Goal: Information Seeking & Learning: Learn about a topic

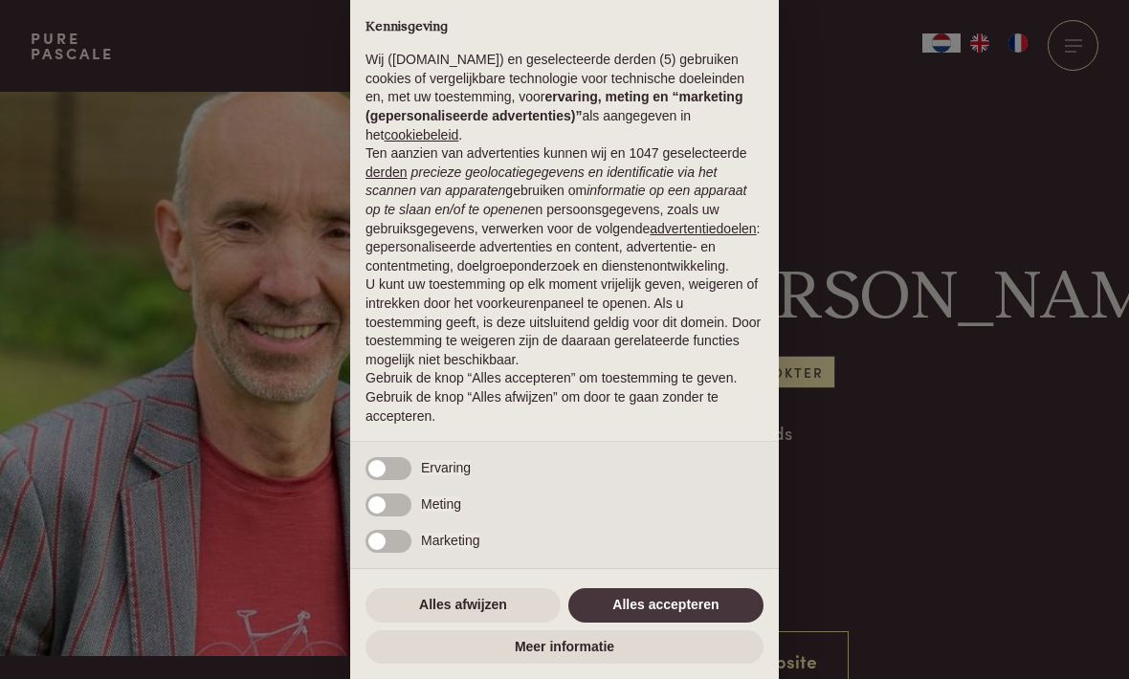
click at [160, 404] on div "× Kennisgeving Wij (purepascale.com) en geselecteerde derden (5) gebruiken cook…" at bounding box center [564, 339] width 1129 height 679
click at [711, 606] on button "Alles accepteren" at bounding box center [665, 605] width 195 height 34
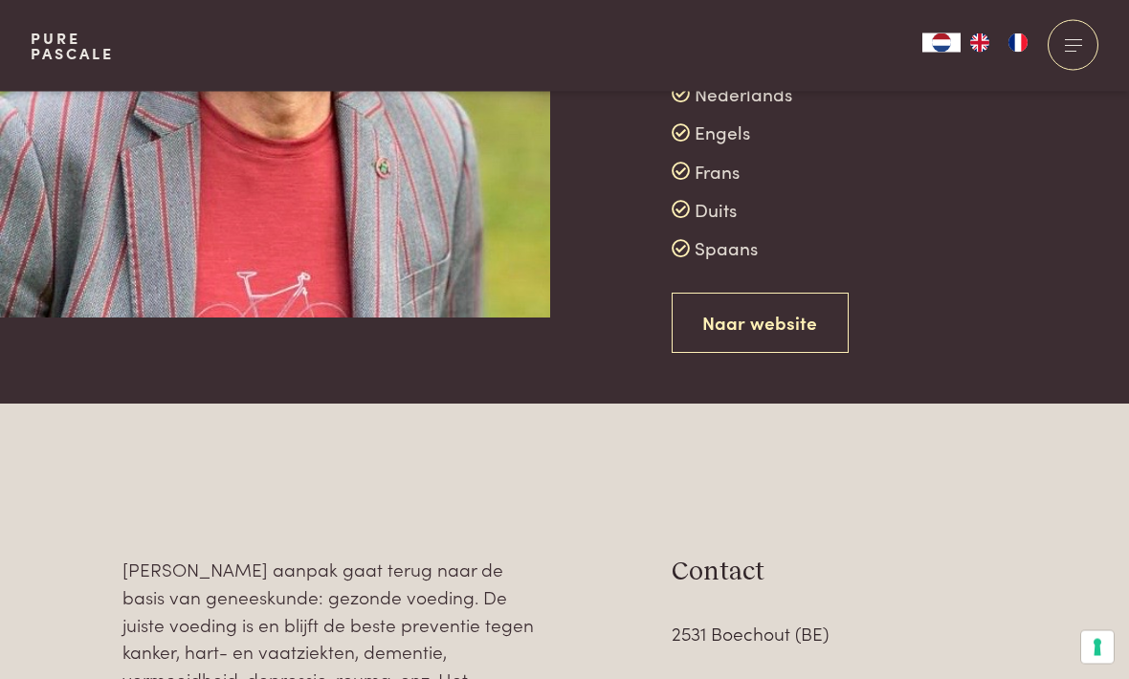
scroll to position [339, 0]
click at [787, 323] on link "Naar website" at bounding box center [761, 323] width 178 height 60
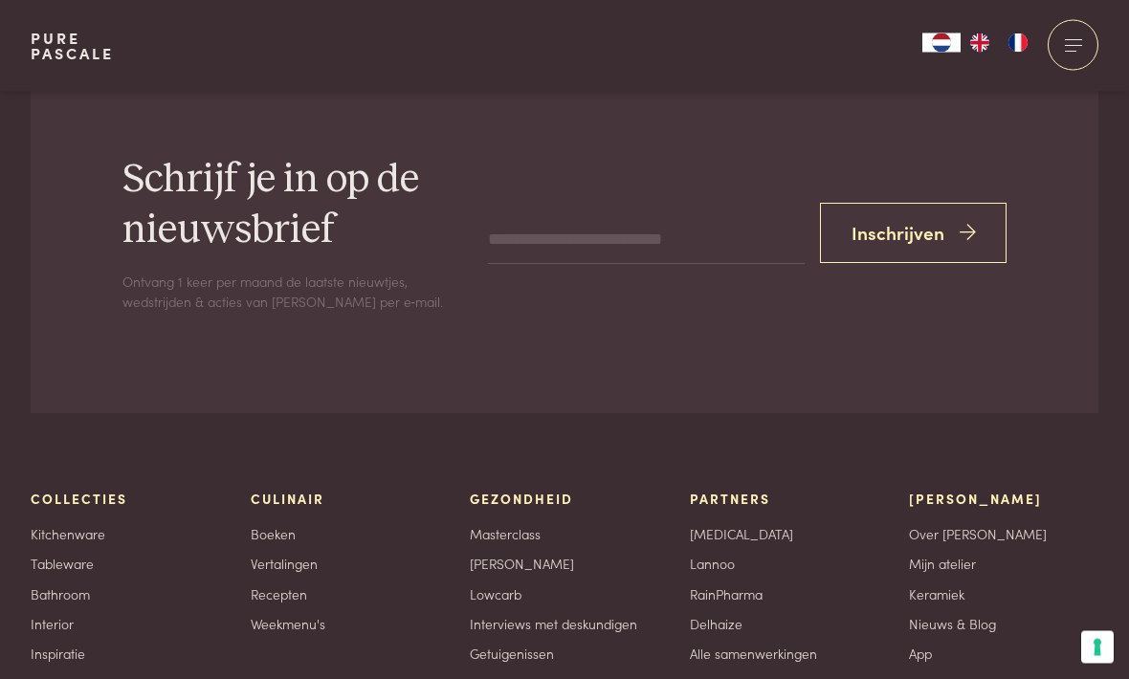
scroll to position [2209, 0]
click at [292, 584] on link "Recepten" at bounding box center [279, 594] width 56 height 20
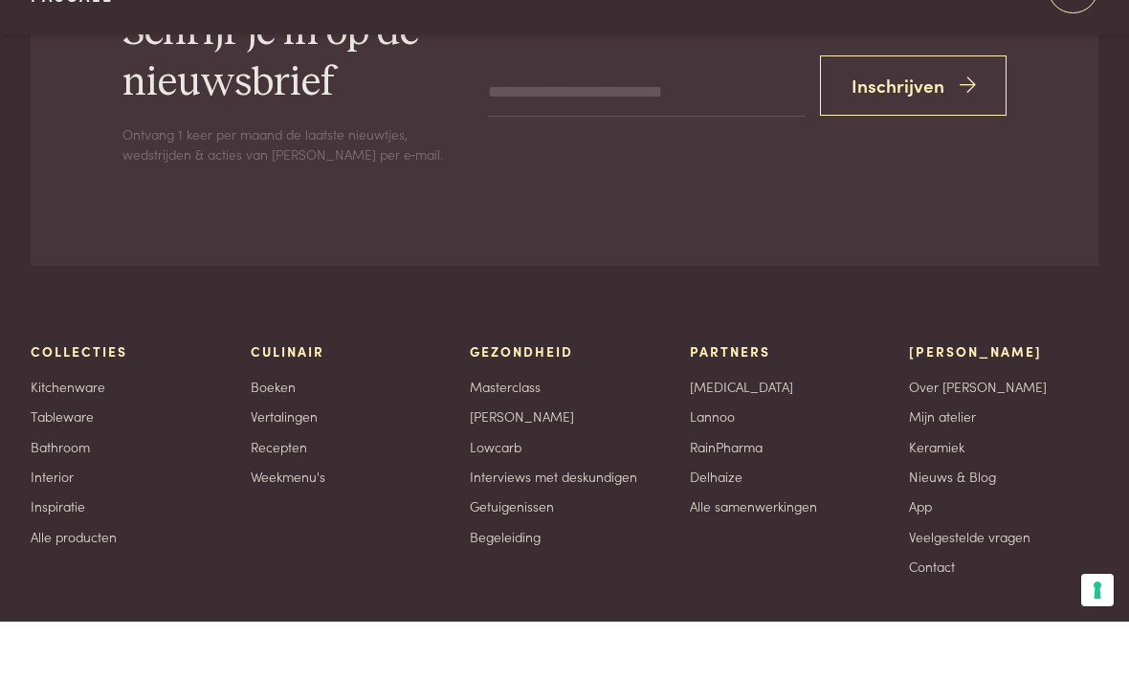
scroll to position [2298, 0]
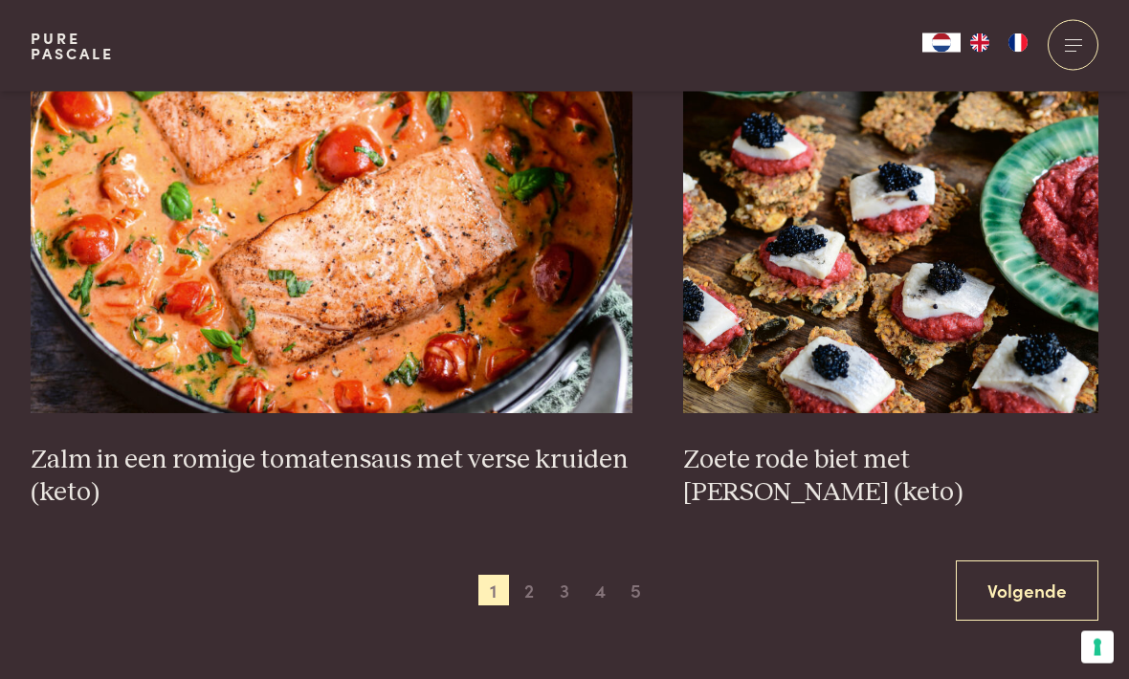
scroll to position [3379, 0]
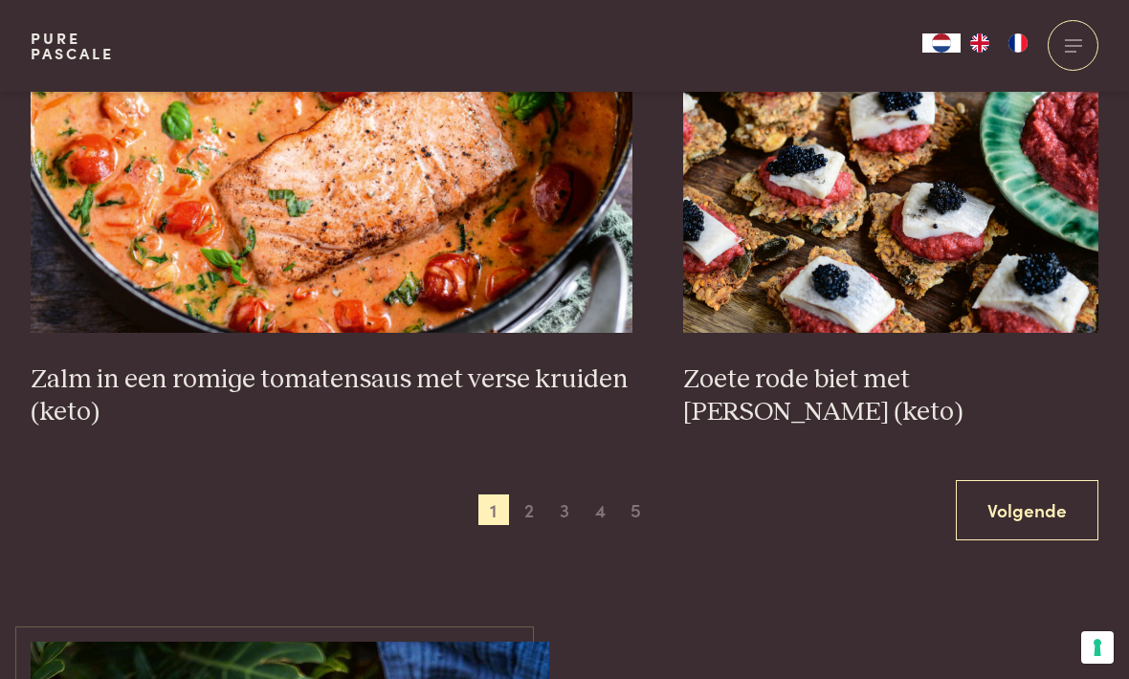
click at [528, 497] on span "2" at bounding box center [529, 510] width 31 height 31
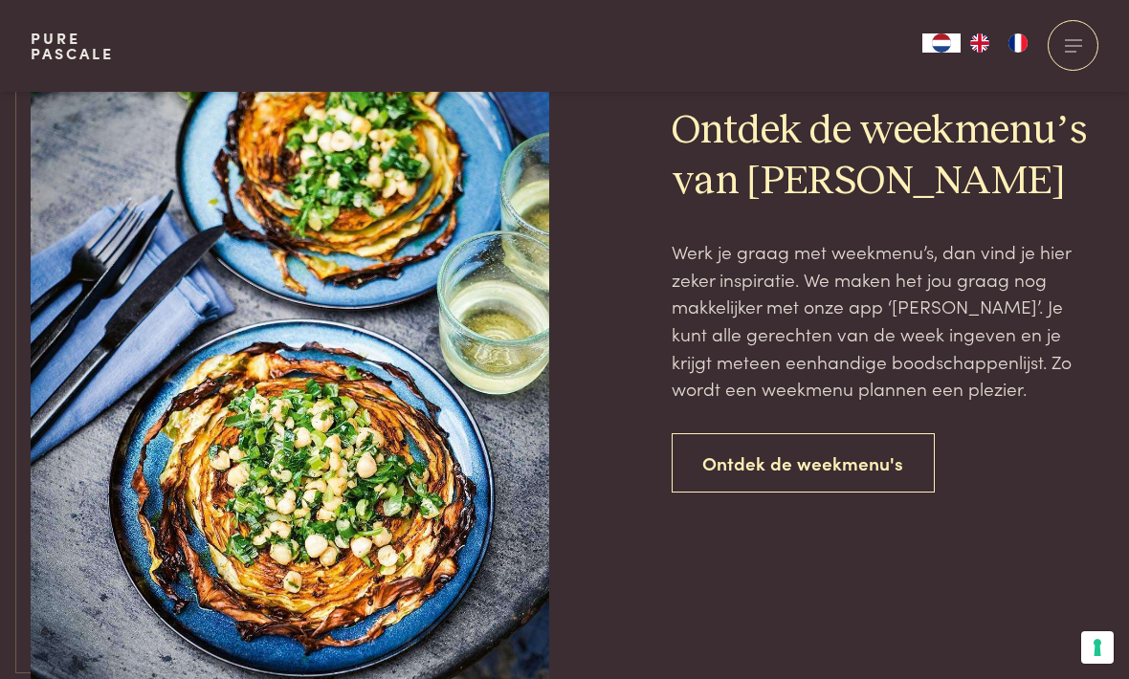
scroll to position [4144, 0]
click at [111, 1] on div "Pure Pascale" at bounding box center [72, 46] width 83 height 92
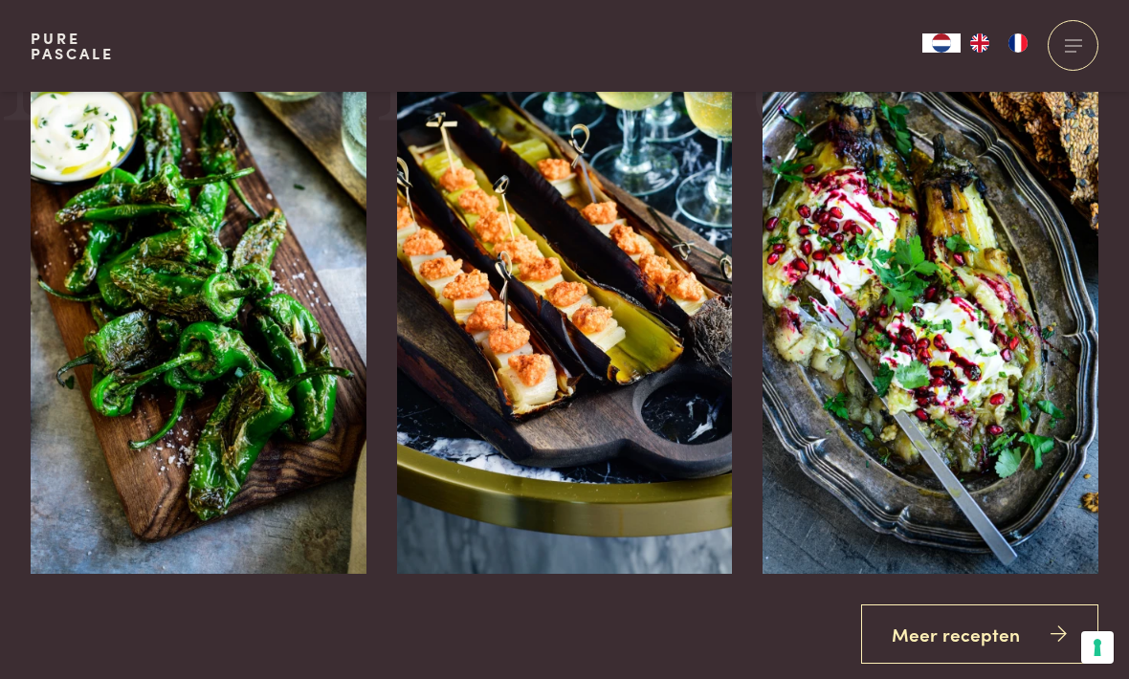
scroll to position [3259, 0]
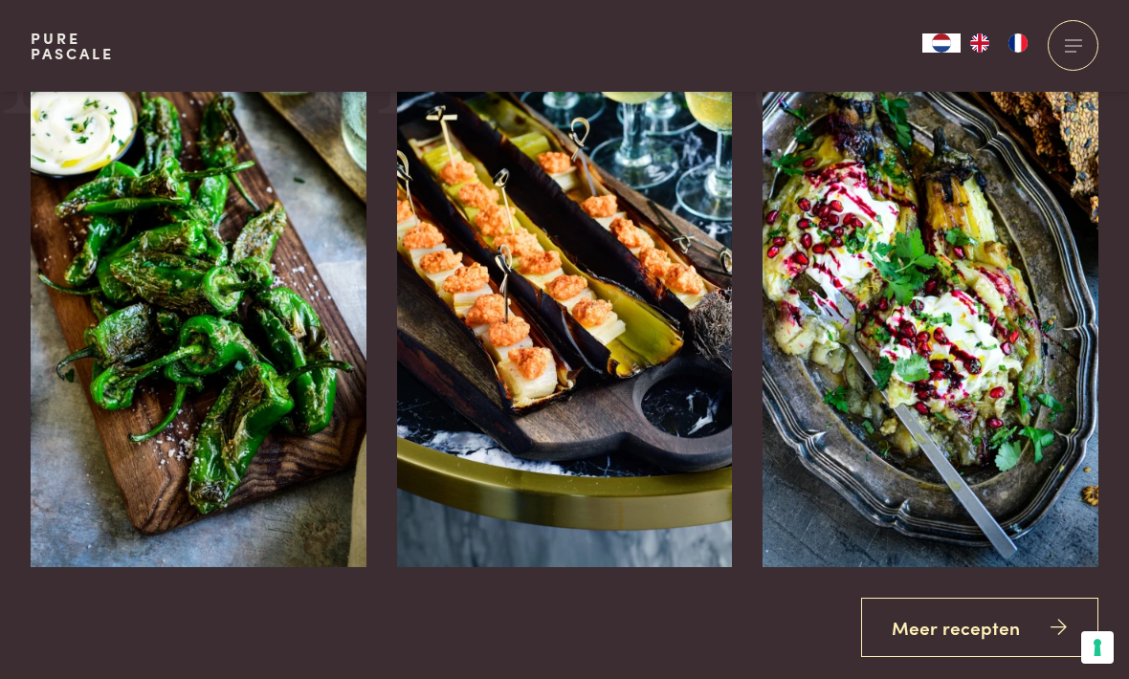
click at [940, 606] on link "Meer recepten" at bounding box center [980, 628] width 238 height 60
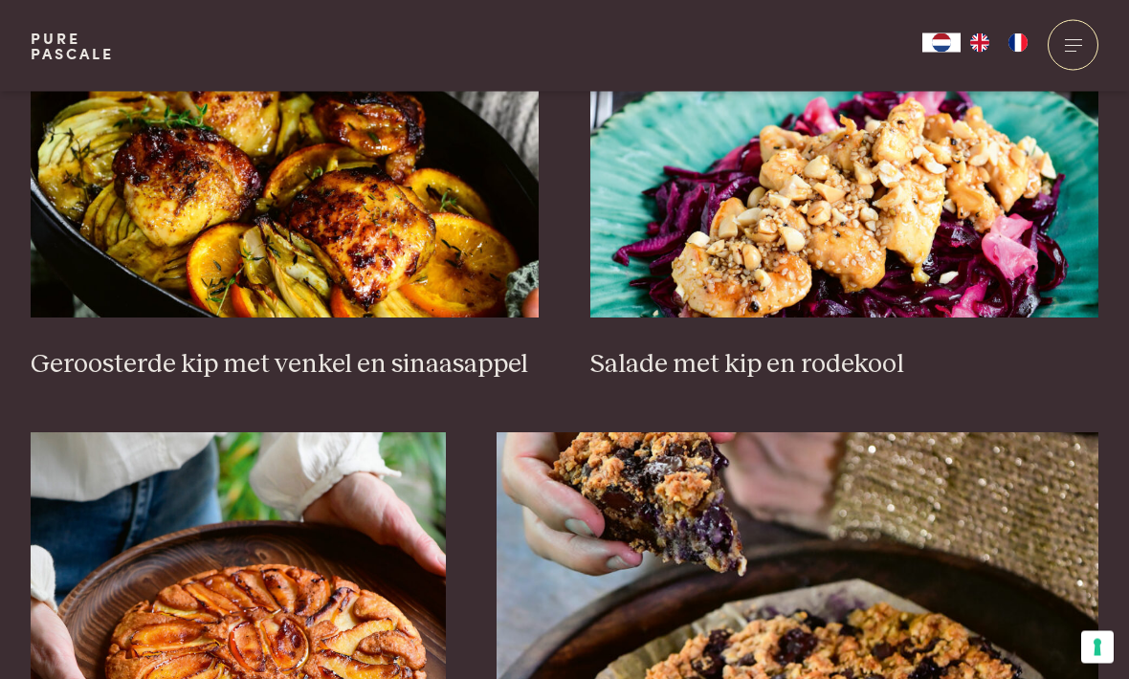
scroll to position [2400, 0]
click at [402, 354] on h3 "Geroosterde kip met venkel en sinaasappel" at bounding box center [285, 364] width 509 height 33
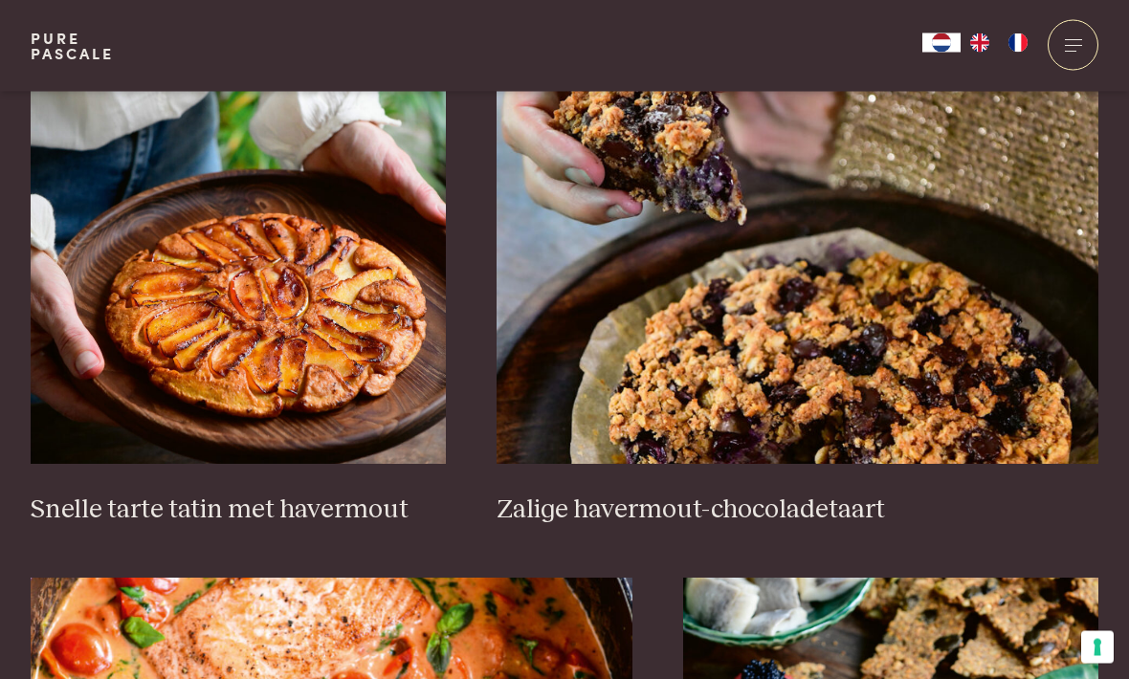
scroll to position [2752, 0]
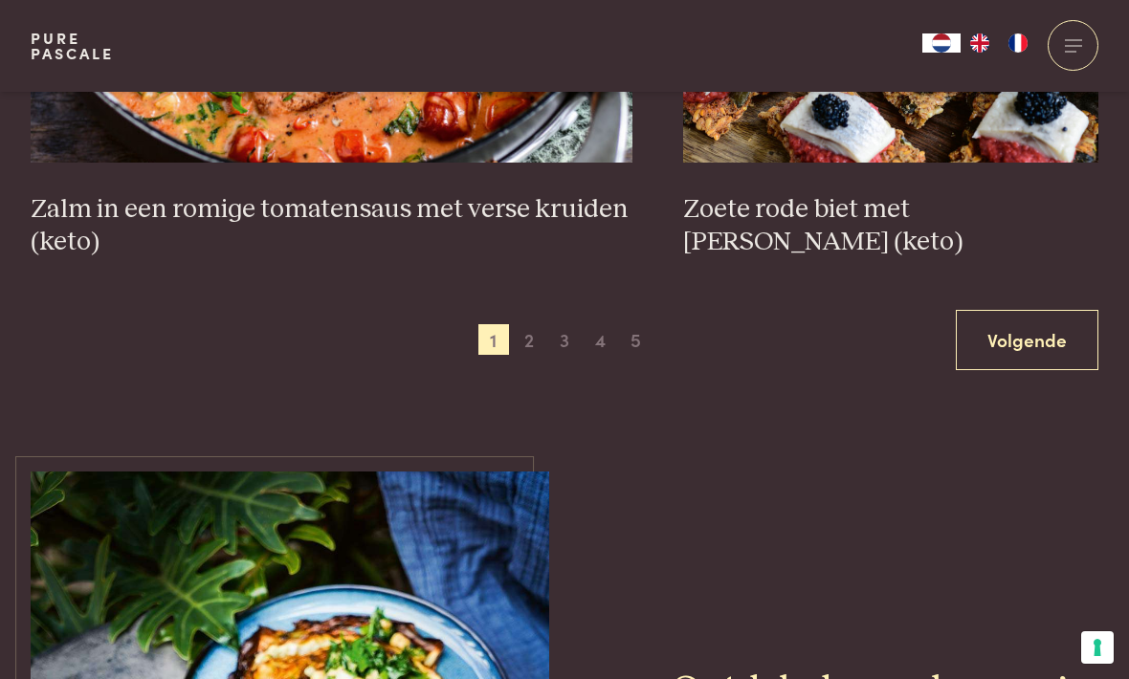
click at [1028, 334] on link "Volgende" at bounding box center [1027, 340] width 143 height 60
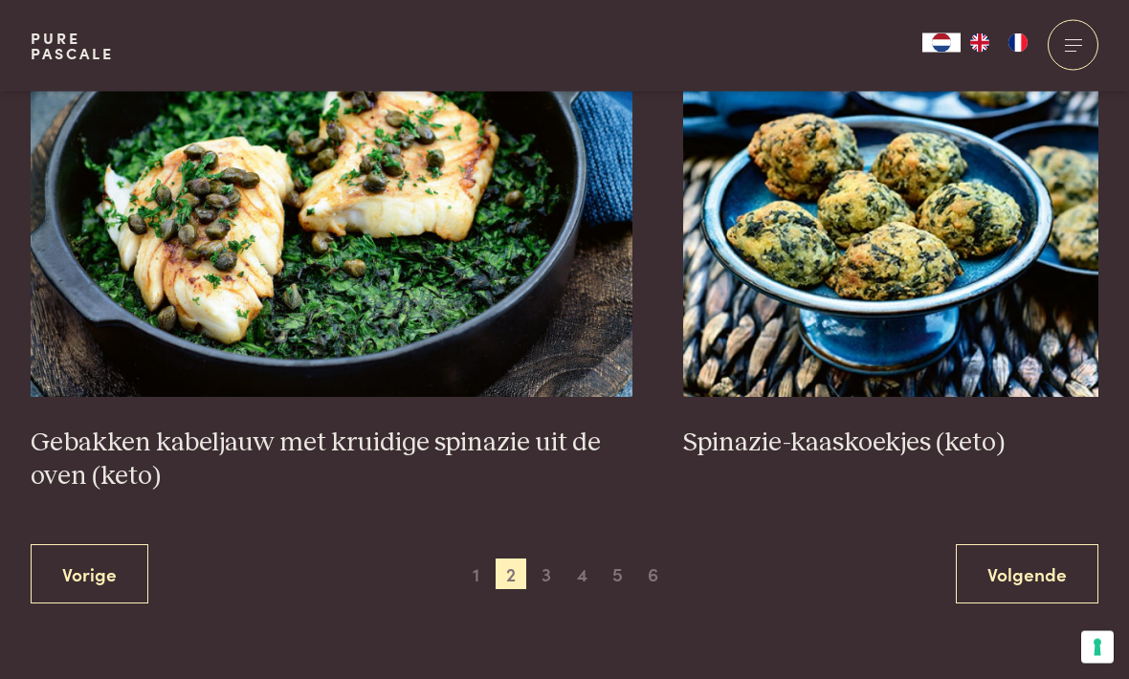
scroll to position [3348, 0]
click at [1010, 565] on link "Volgende" at bounding box center [1027, 574] width 143 height 60
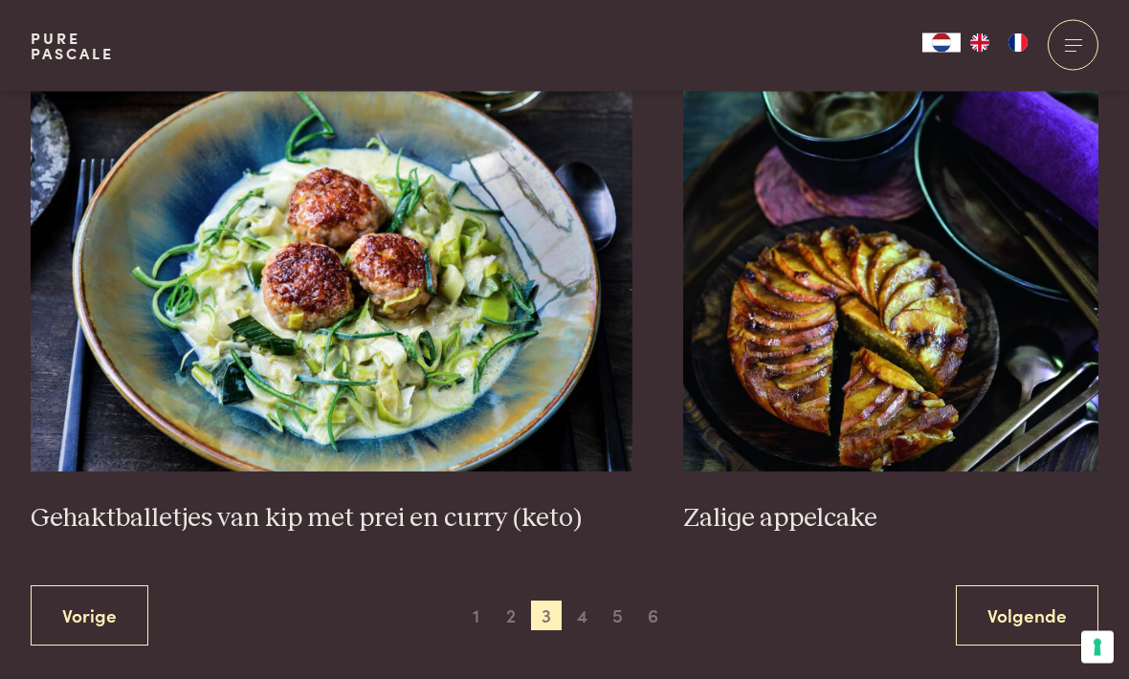
scroll to position [3406, 0]
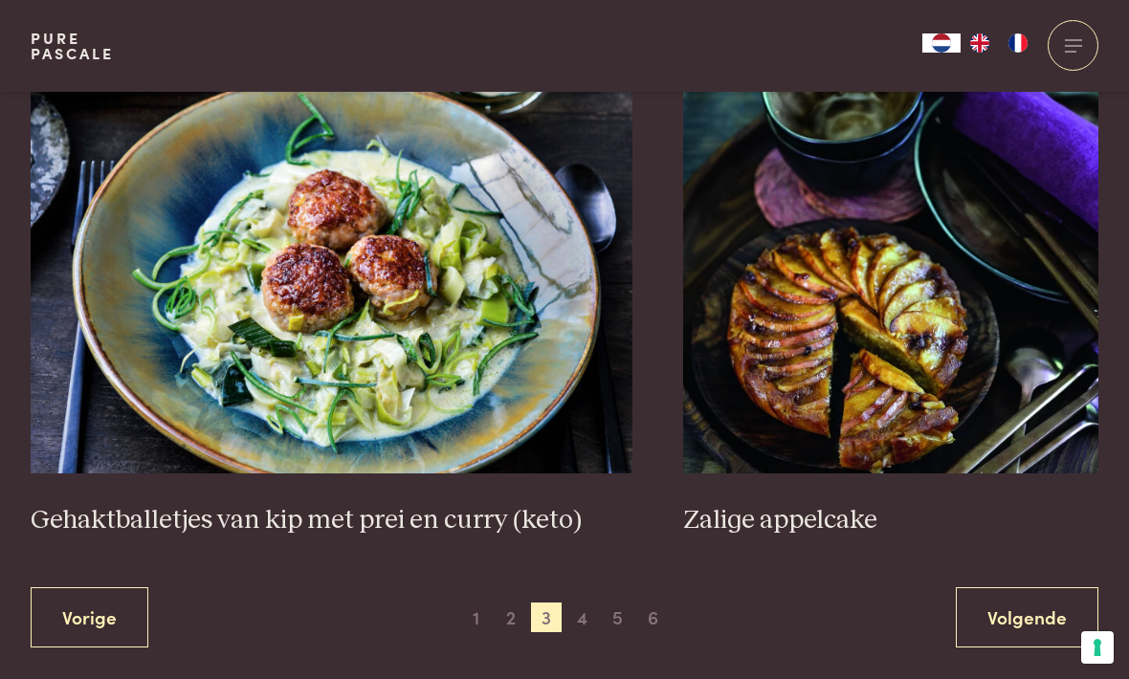
click at [1016, 608] on link "Volgende" at bounding box center [1027, 617] width 143 height 60
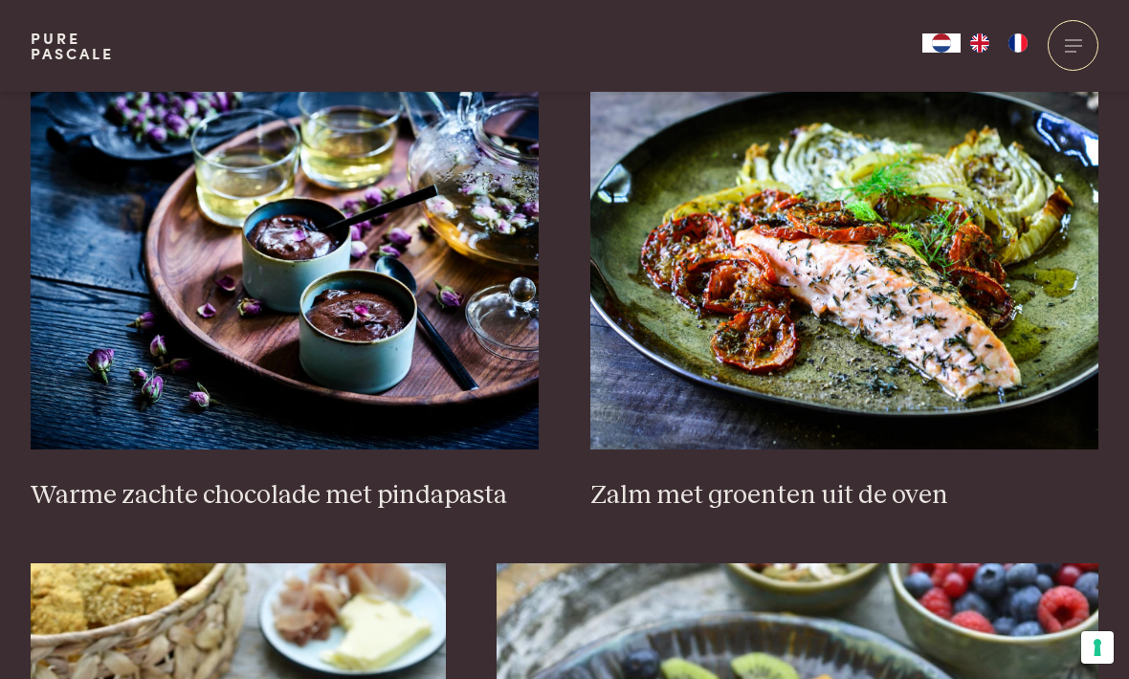
scroll to position [2301, 0]
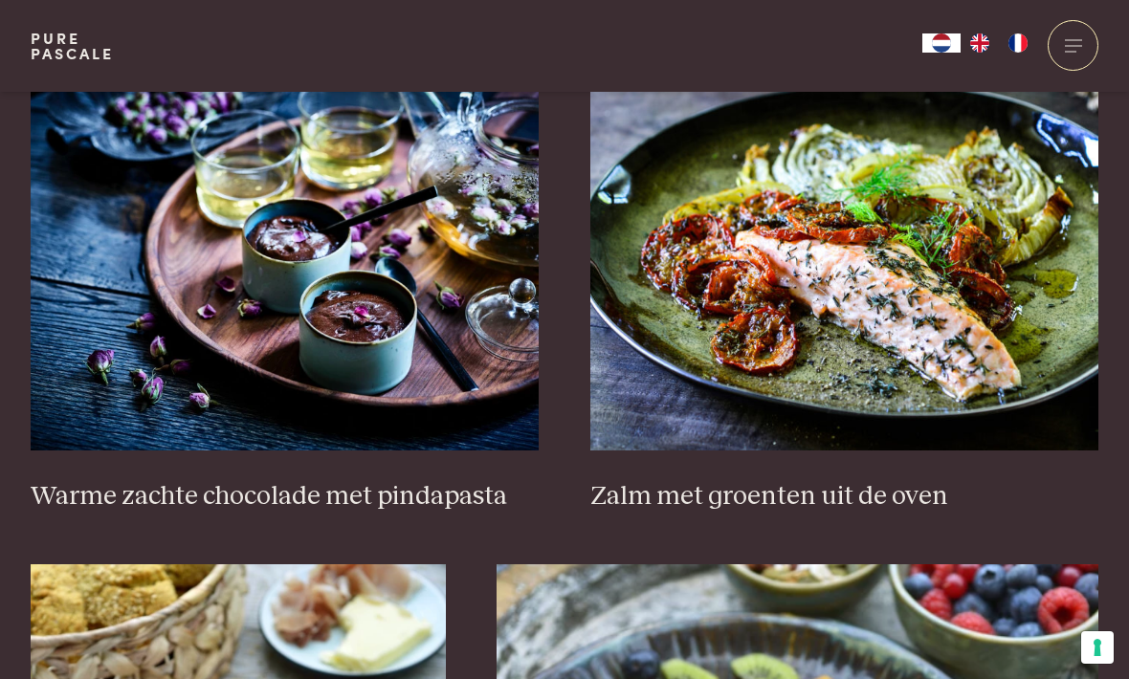
click at [876, 496] on h3 "Zalm met groenten uit de oven" at bounding box center [844, 496] width 509 height 33
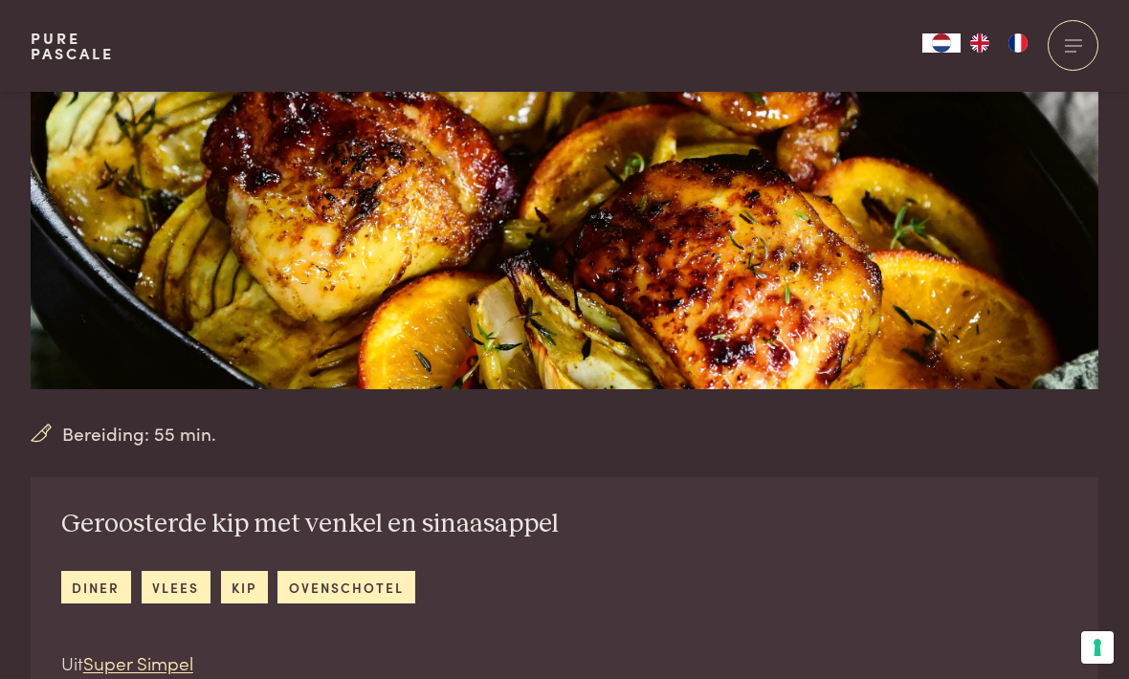
scroll to position [242, 0]
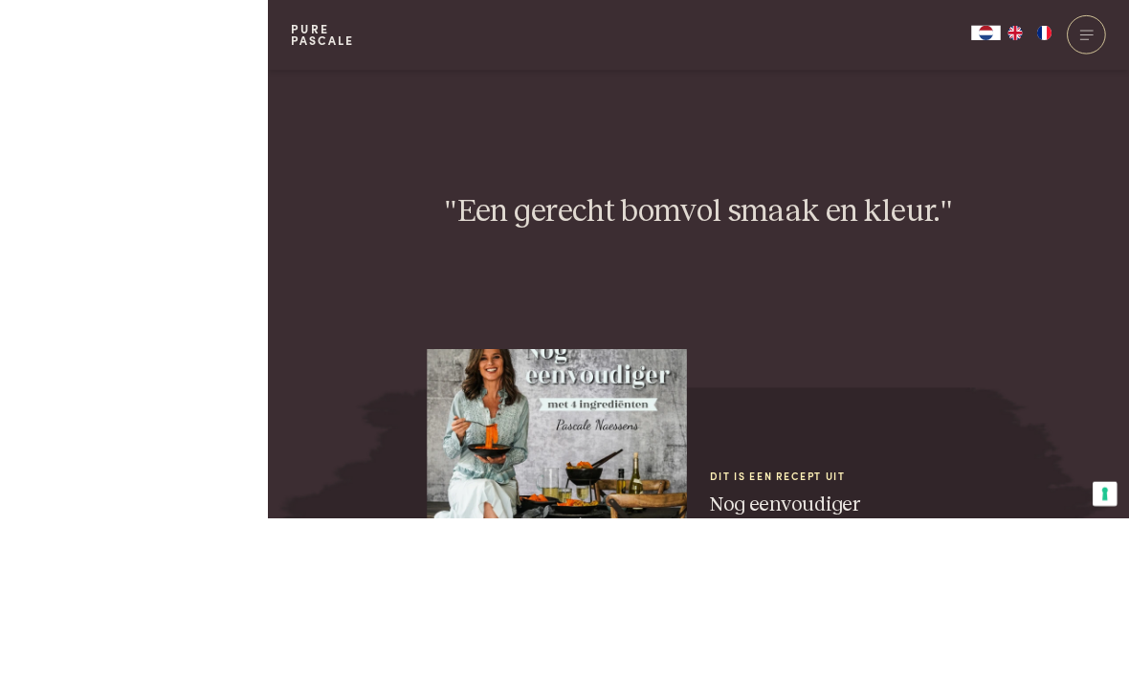
scroll to position [2669, 0]
